Goal: Navigation & Orientation: Understand site structure

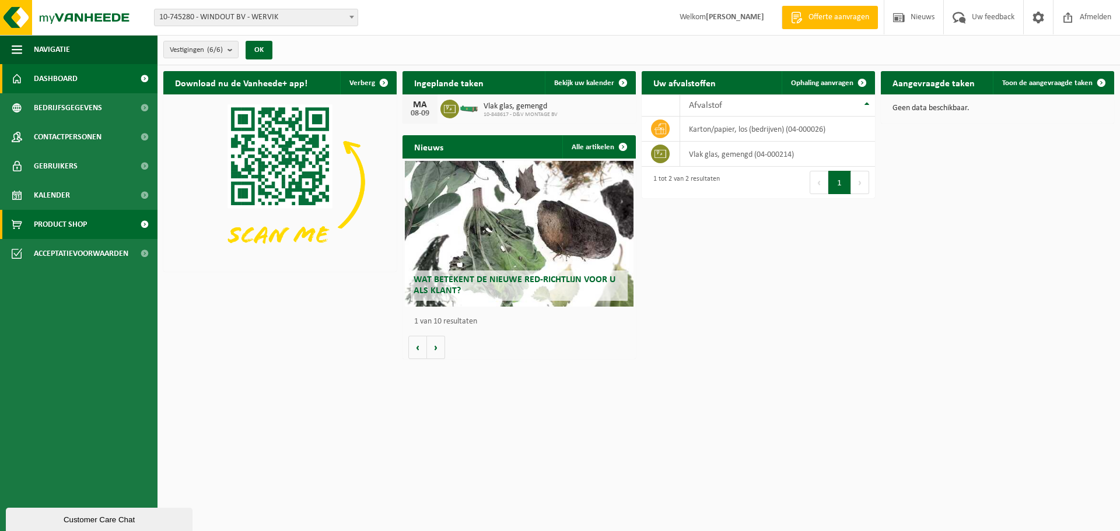
click at [80, 227] on span "Product Shop" at bounding box center [60, 224] width 53 height 29
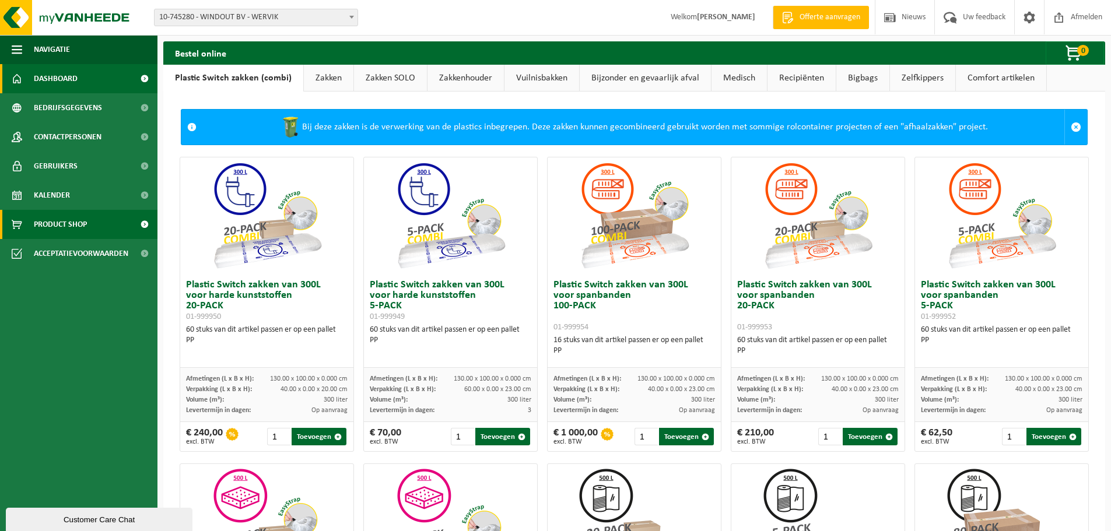
click at [101, 75] on link "Dashboard" at bounding box center [78, 78] width 157 height 29
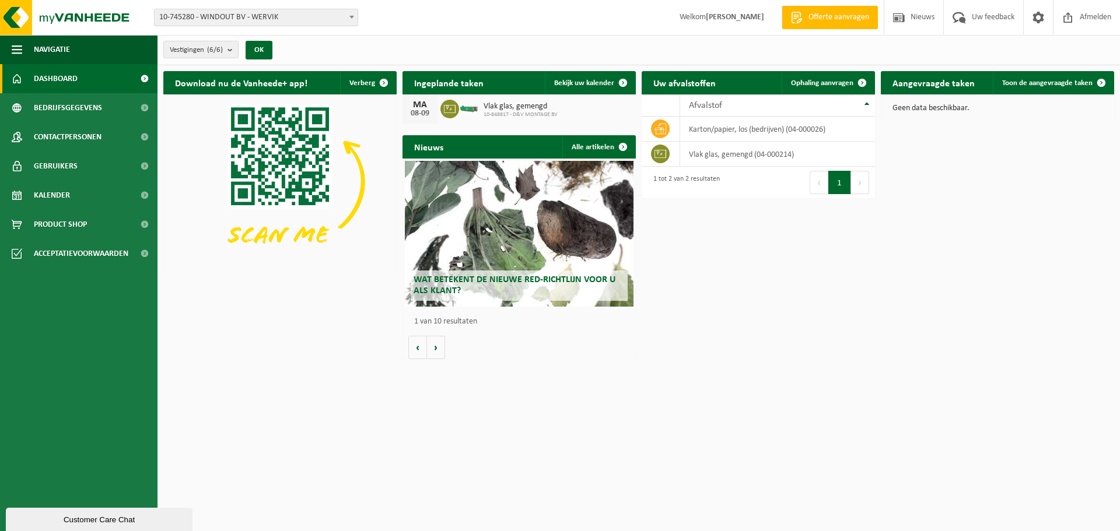
click at [834, 18] on span "Offerte aanvragen" at bounding box center [838, 18] width 66 height 12
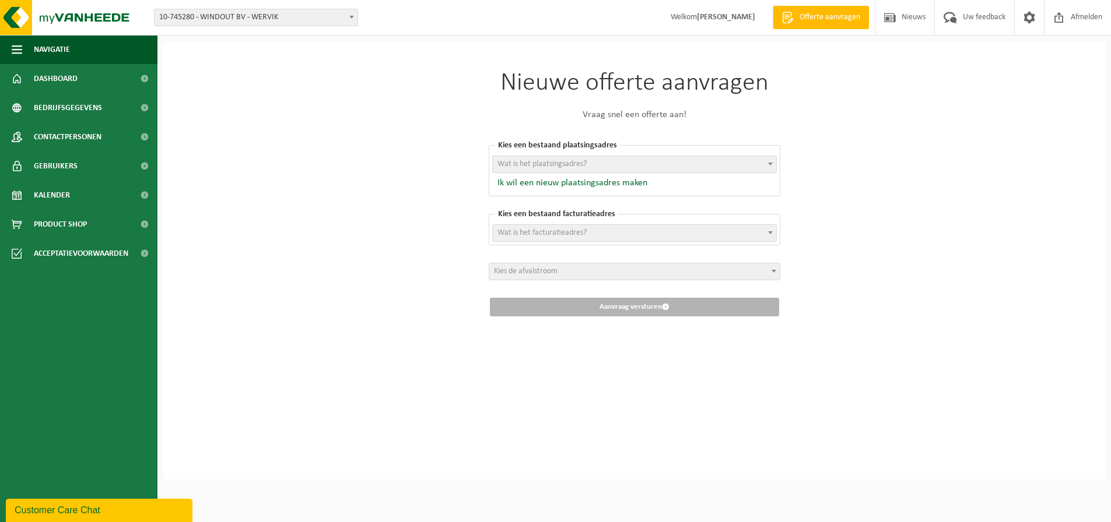
click at [583, 166] on span "Wat is het plaatsingsadres?" at bounding box center [541, 164] width 89 height 9
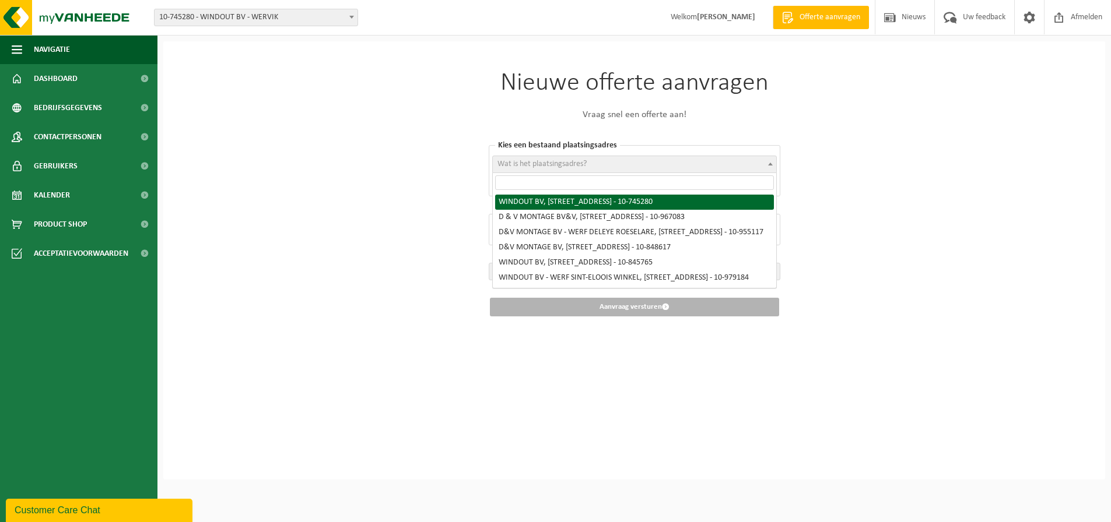
click at [356, 171] on div "Nieuwe offerte aanvragen Vraag snel een offerte aan! Kies een bestaand plaatsin…" at bounding box center [634, 260] width 942 height 438
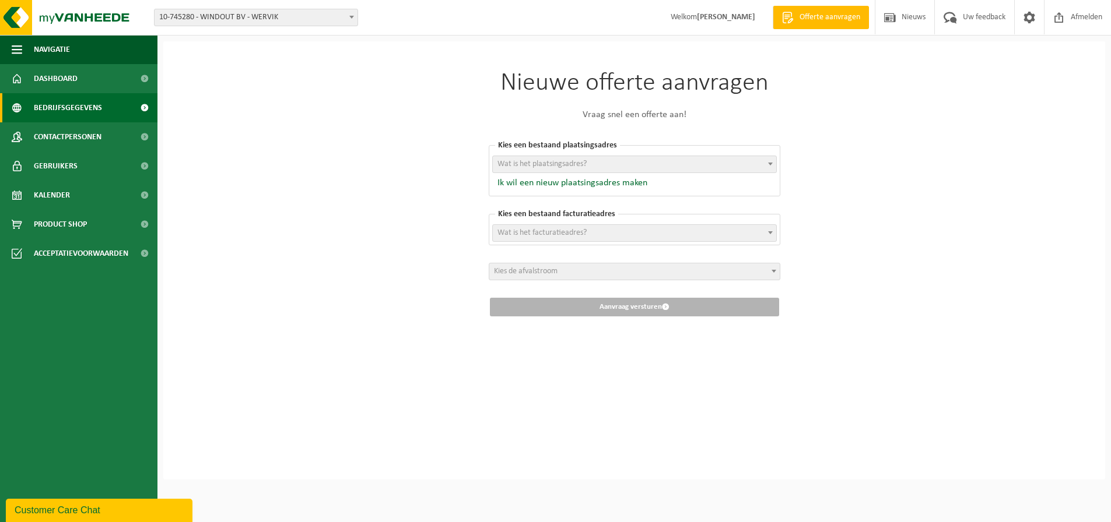
click at [55, 108] on span "Bedrijfsgegevens" at bounding box center [68, 107] width 68 height 29
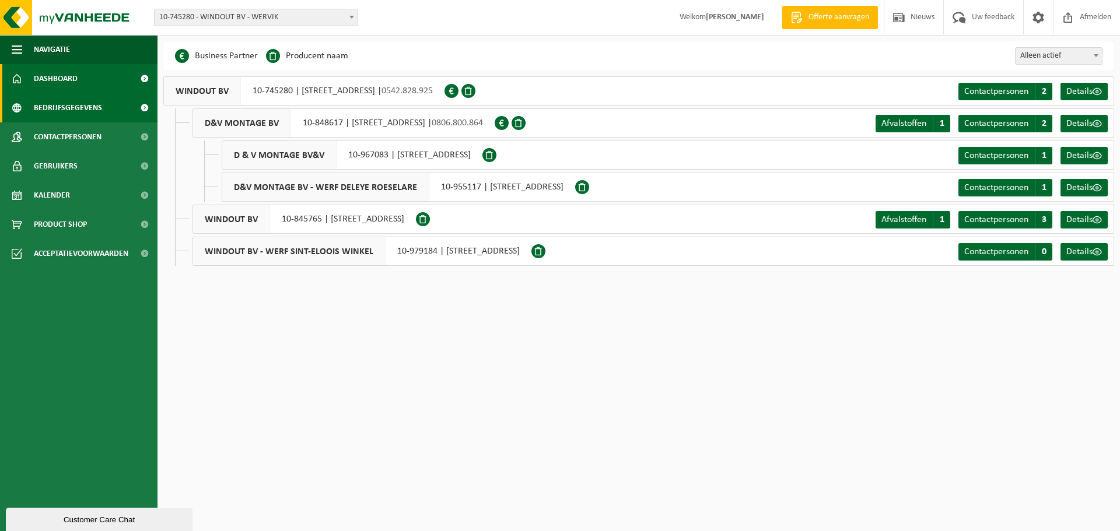
click at [65, 71] on span "Dashboard" at bounding box center [56, 78] width 44 height 29
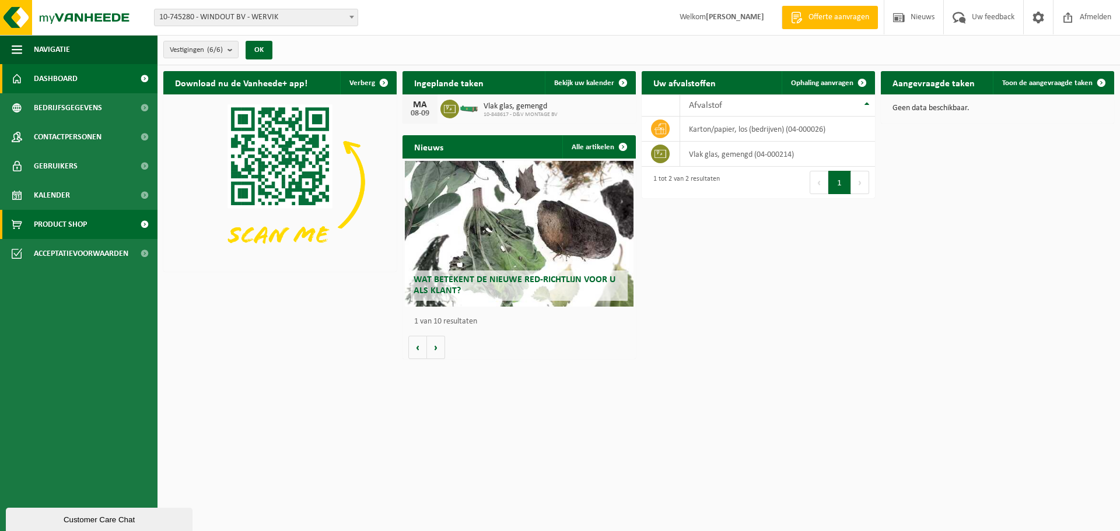
click at [75, 223] on span "Product Shop" at bounding box center [60, 224] width 53 height 29
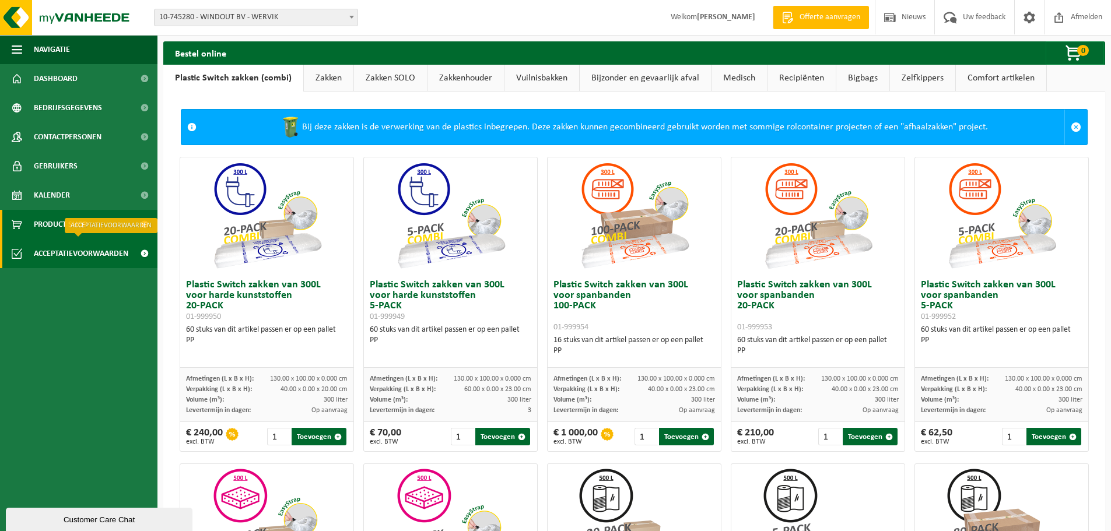
click at [97, 257] on span "Acceptatievoorwaarden" at bounding box center [81, 253] width 94 height 29
